Goal: Browse casually: Explore the website without a specific task or goal

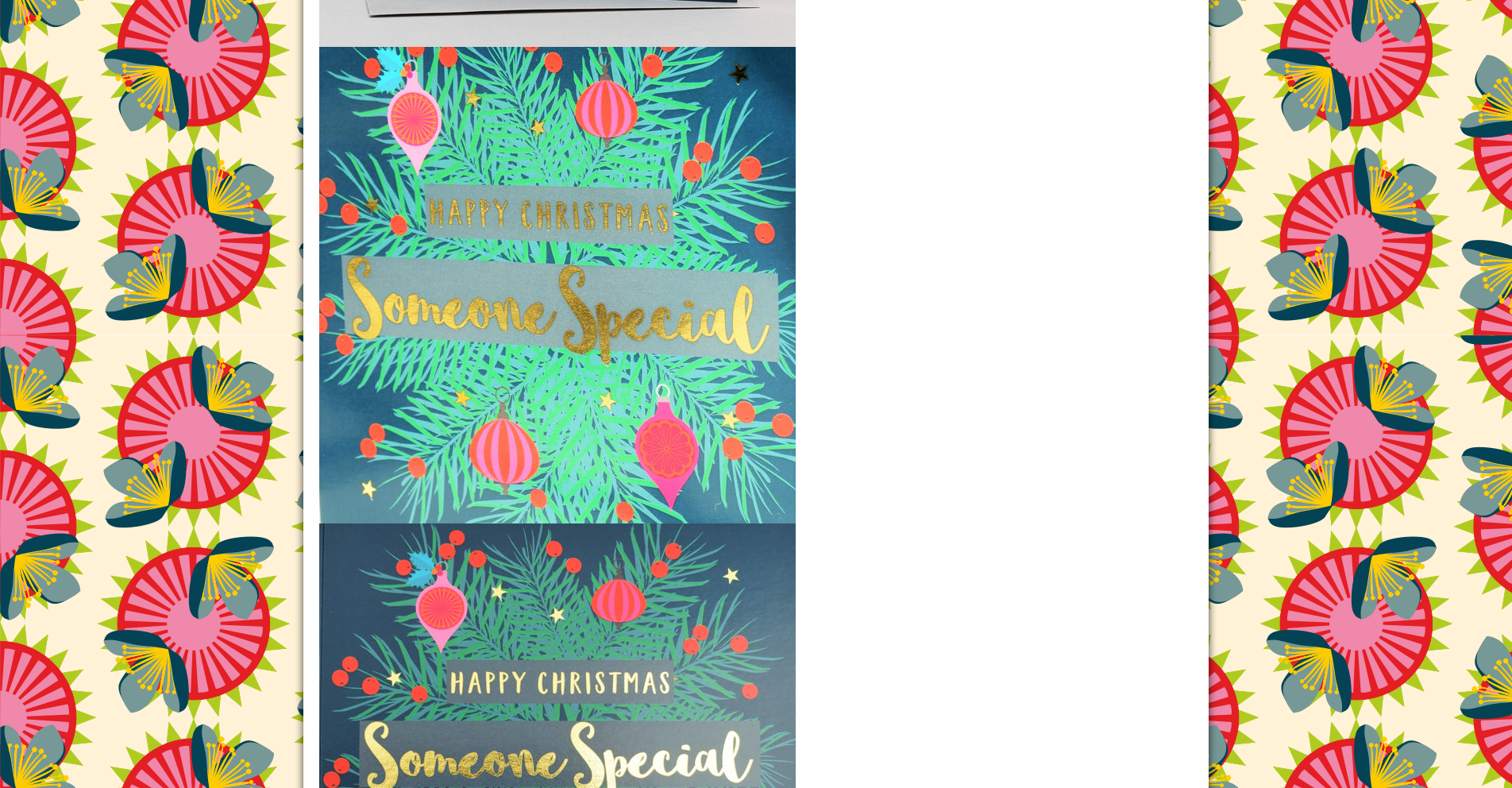
scroll to position [2364, 0]
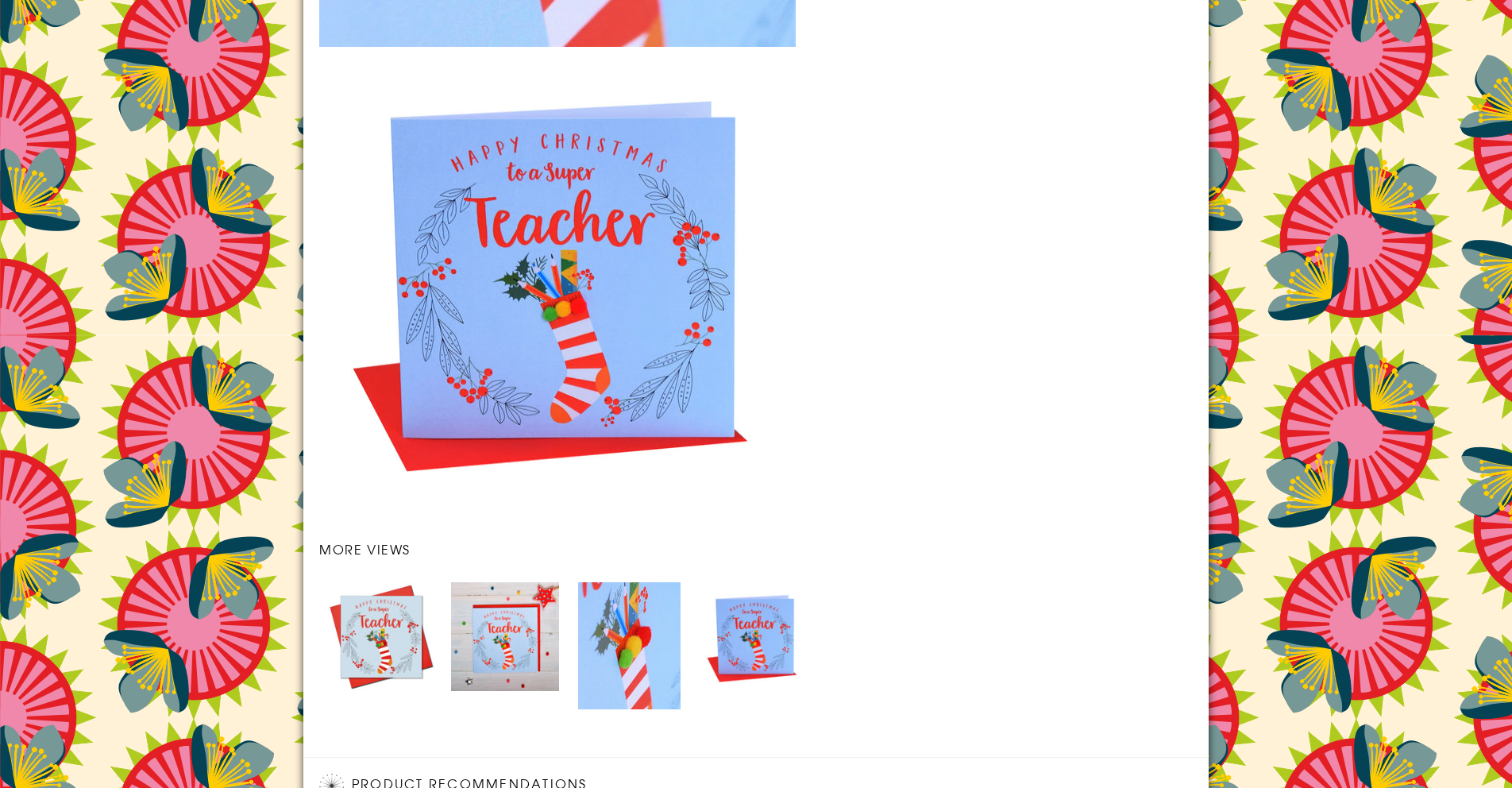
scroll to position [2300, 0]
